Goal: Task Accomplishment & Management: Use online tool/utility

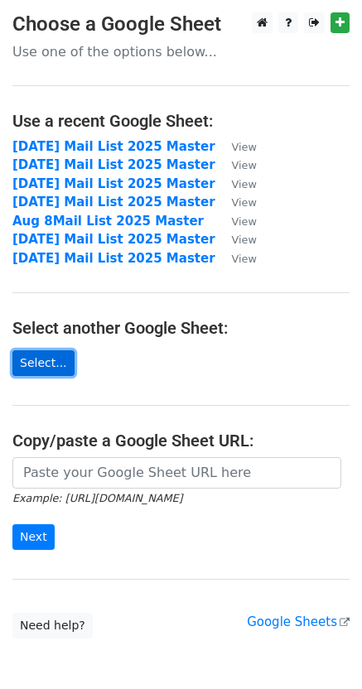
click at [41, 363] on link "Select..." at bounding box center [43, 363] width 62 height 26
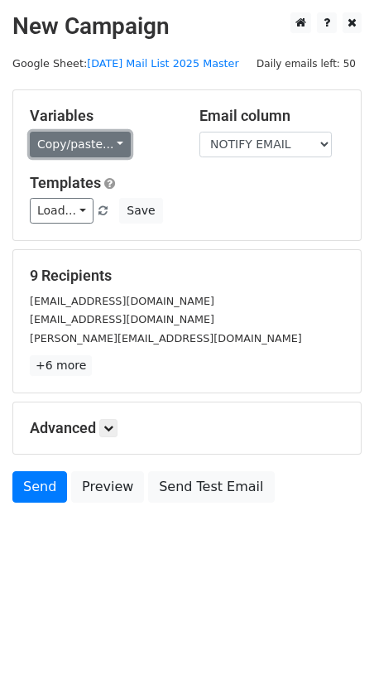
click at [82, 150] on link "Copy/paste..." at bounding box center [80, 145] width 101 height 26
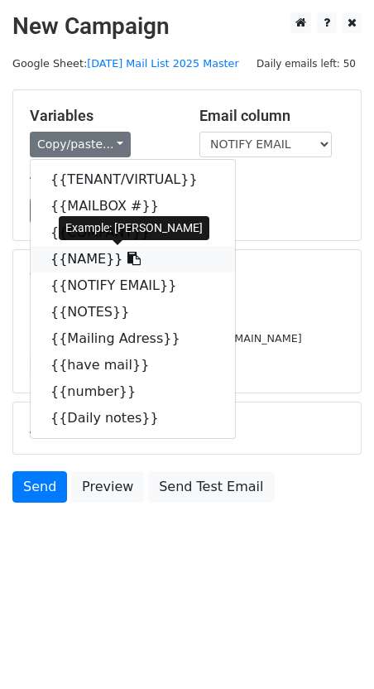
click at [79, 262] on link "{{NAME}}" at bounding box center [133, 259] width 204 height 26
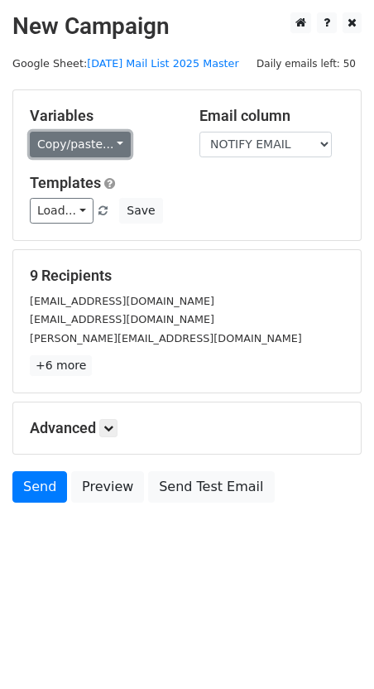
click at [79, 149] on link "Copy/paste..." at bounding box center [80, 145] width 101 height 26
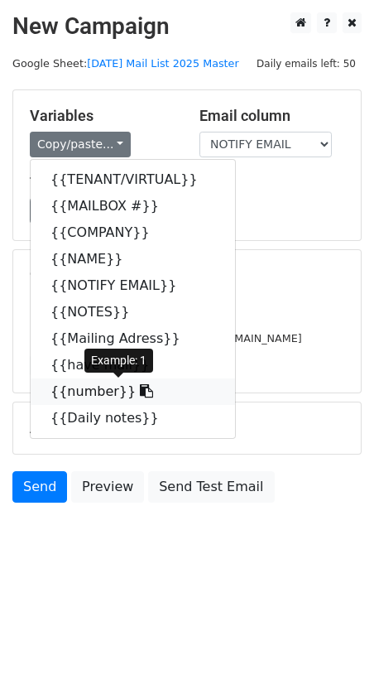
click at [78, 391] on link "{{number}}" at bounding box center [133, 391] width 204 height 26
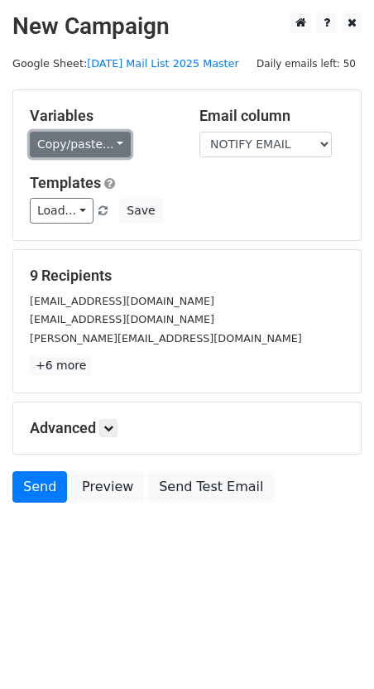
click at [106, 143] on link "Copy/paste..." at bounding box center [80, 145] width 101 height 26
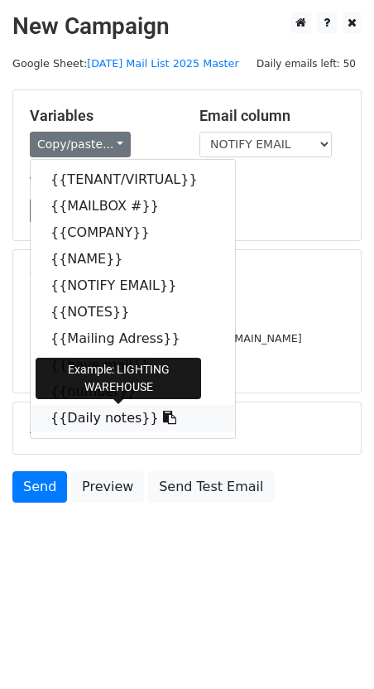
click at [98, 421] on link "{{Daily notes}}" at bounding box center [133, 418] width 204 height 26
